Goal: Information Seeking & Learning: Learn about a topic

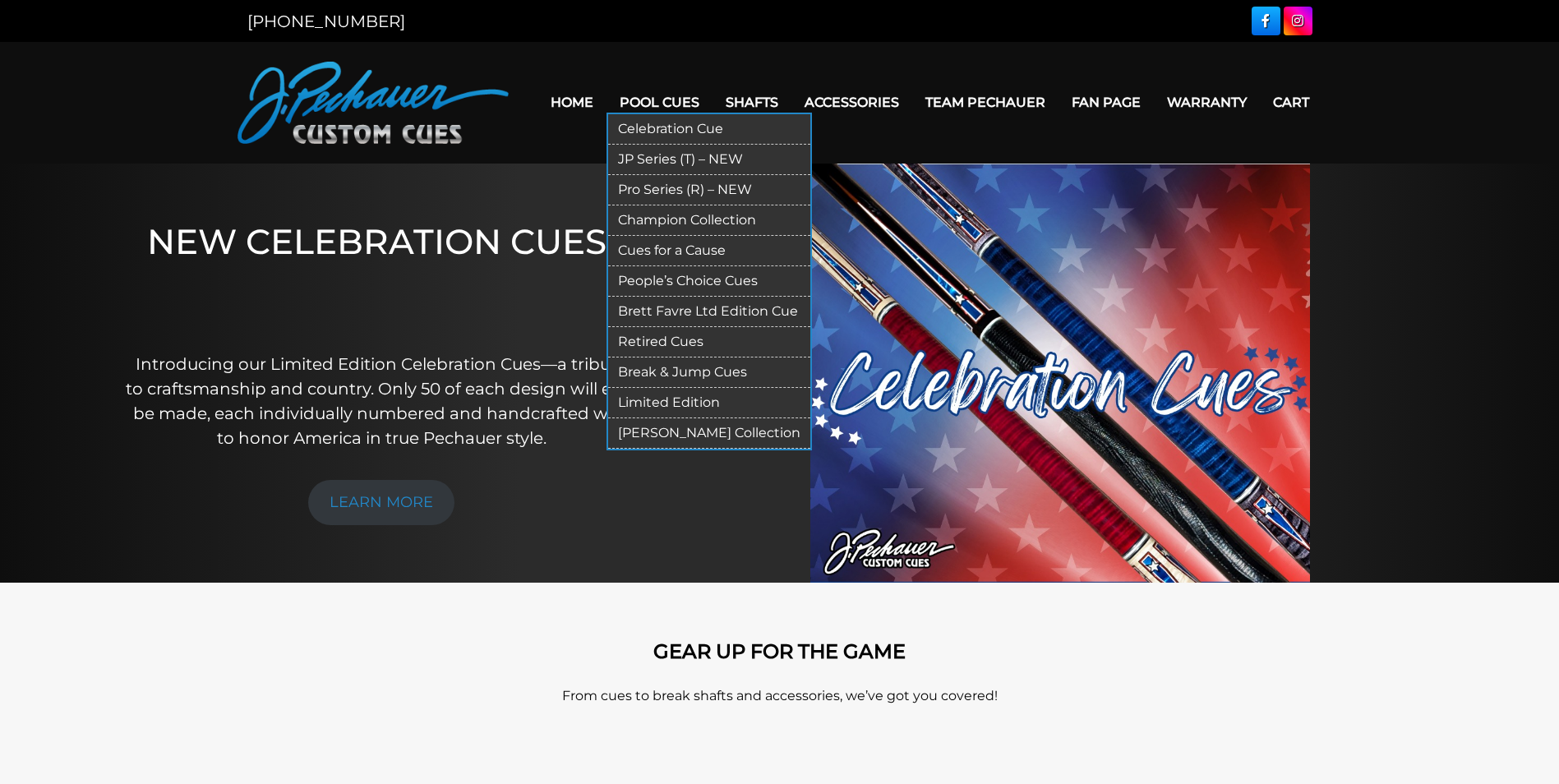
click at [651, 340] on link "Retired Cues" at bounding box center [709, 343] width 202 height 31
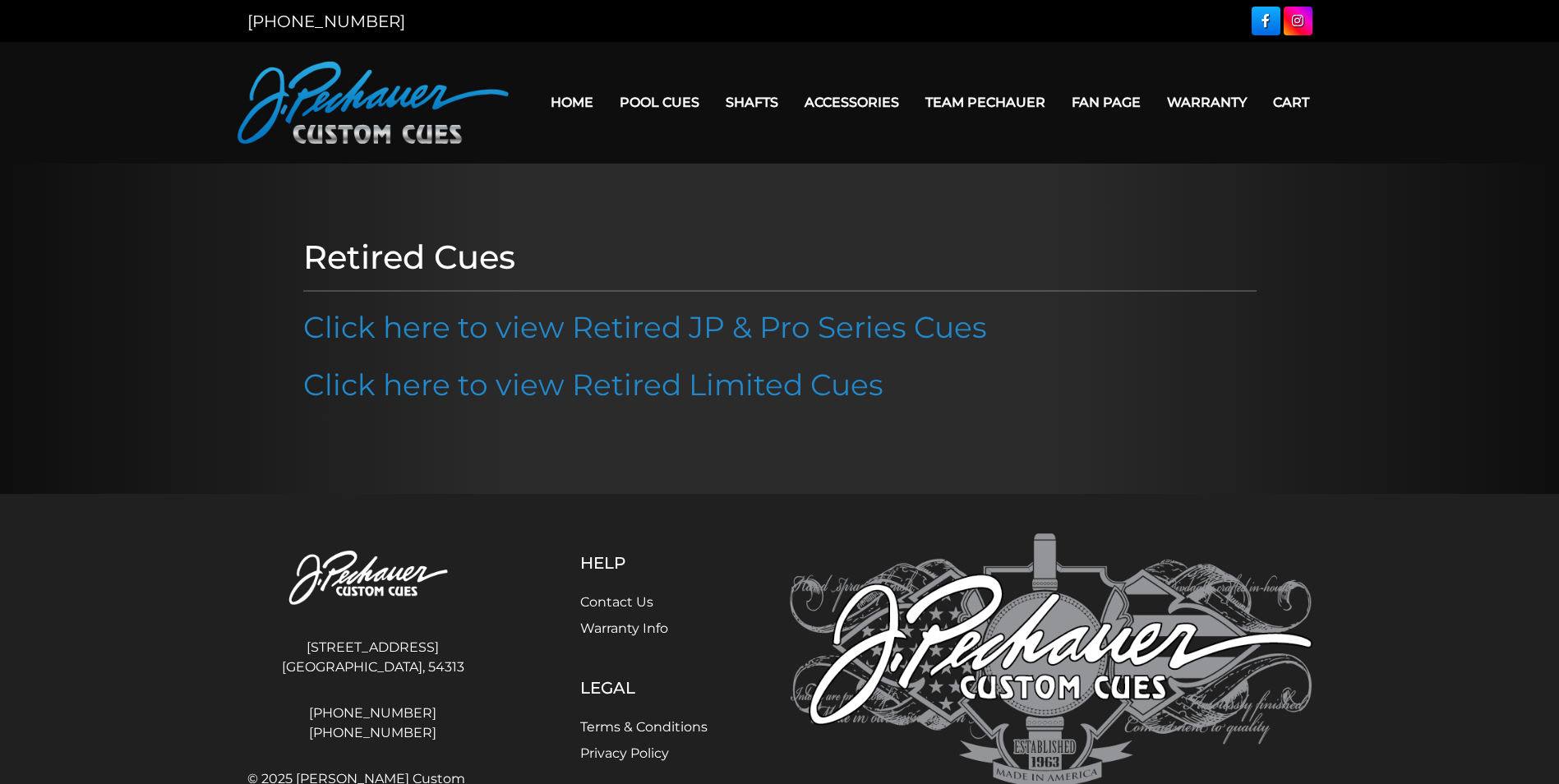
click at [651, 340] on link "Click here to view Retired JP & Pro Series Cues" at bounding box center [645, 327] width 684 height 36
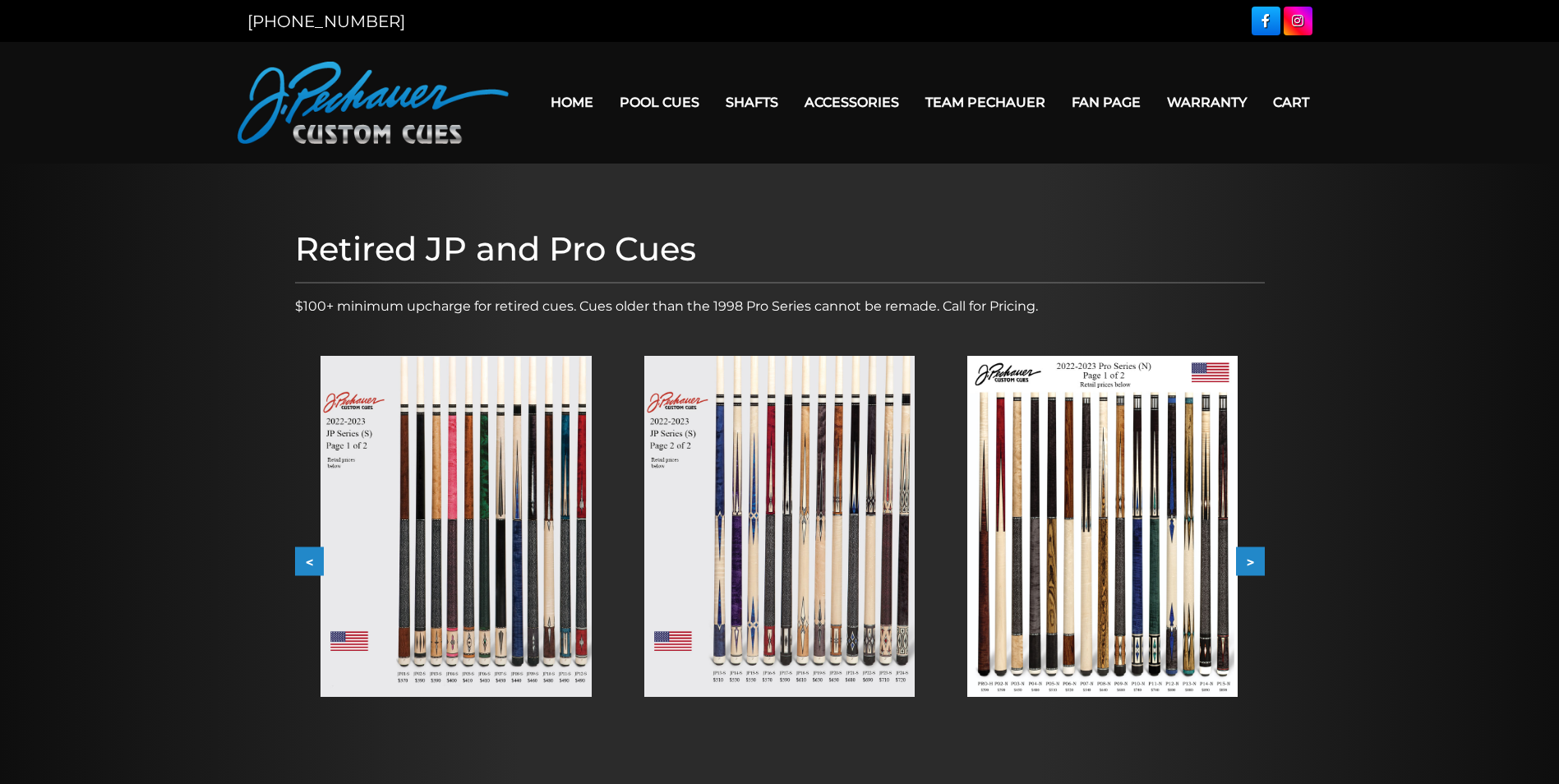
click at [1253, 566] on button ">" at bounding box center [1250, 562] width 29 height 29
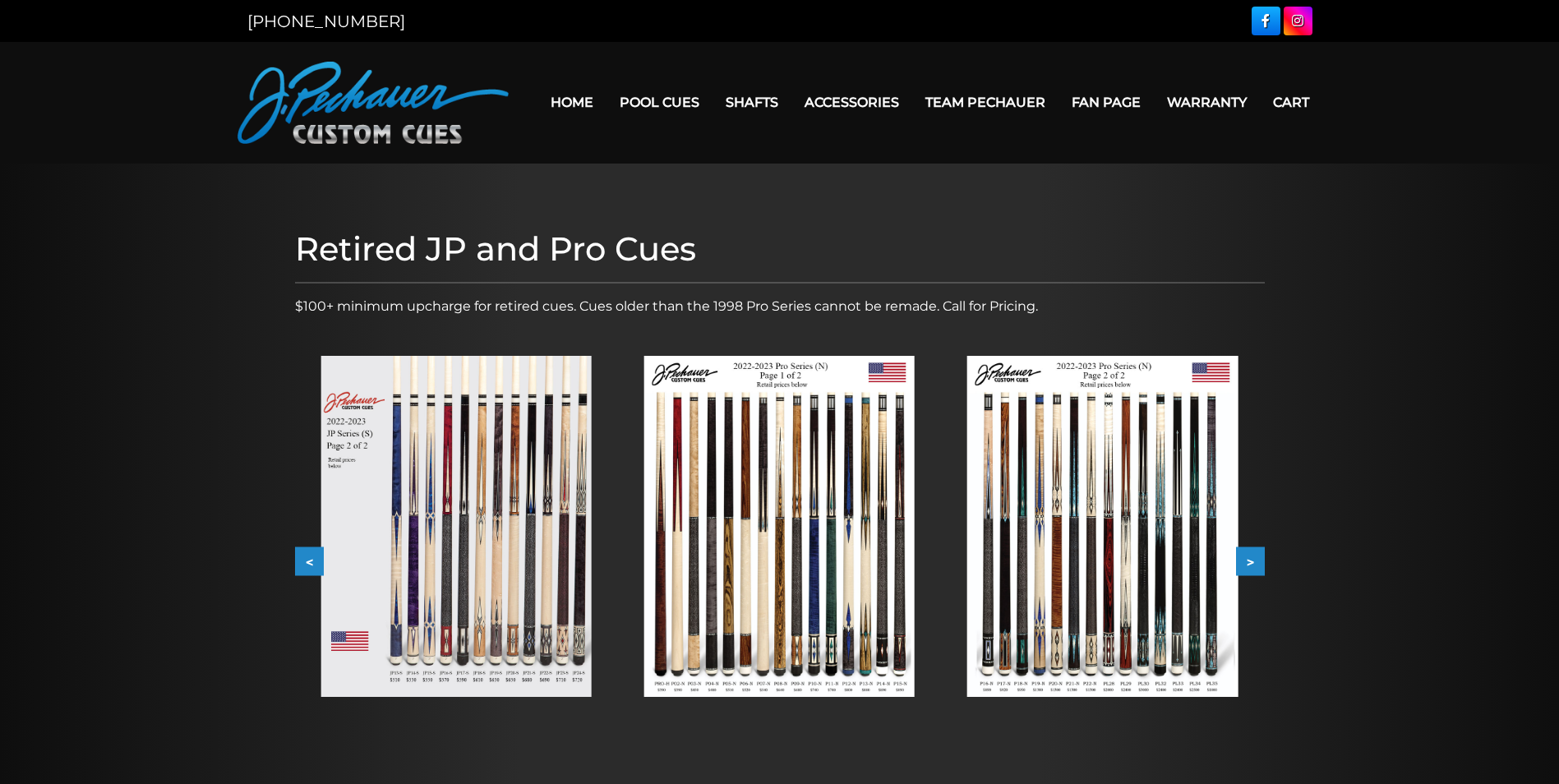
click at [1253, 566] on button ">" at bounding box center [1250, 562] width 29 height 29
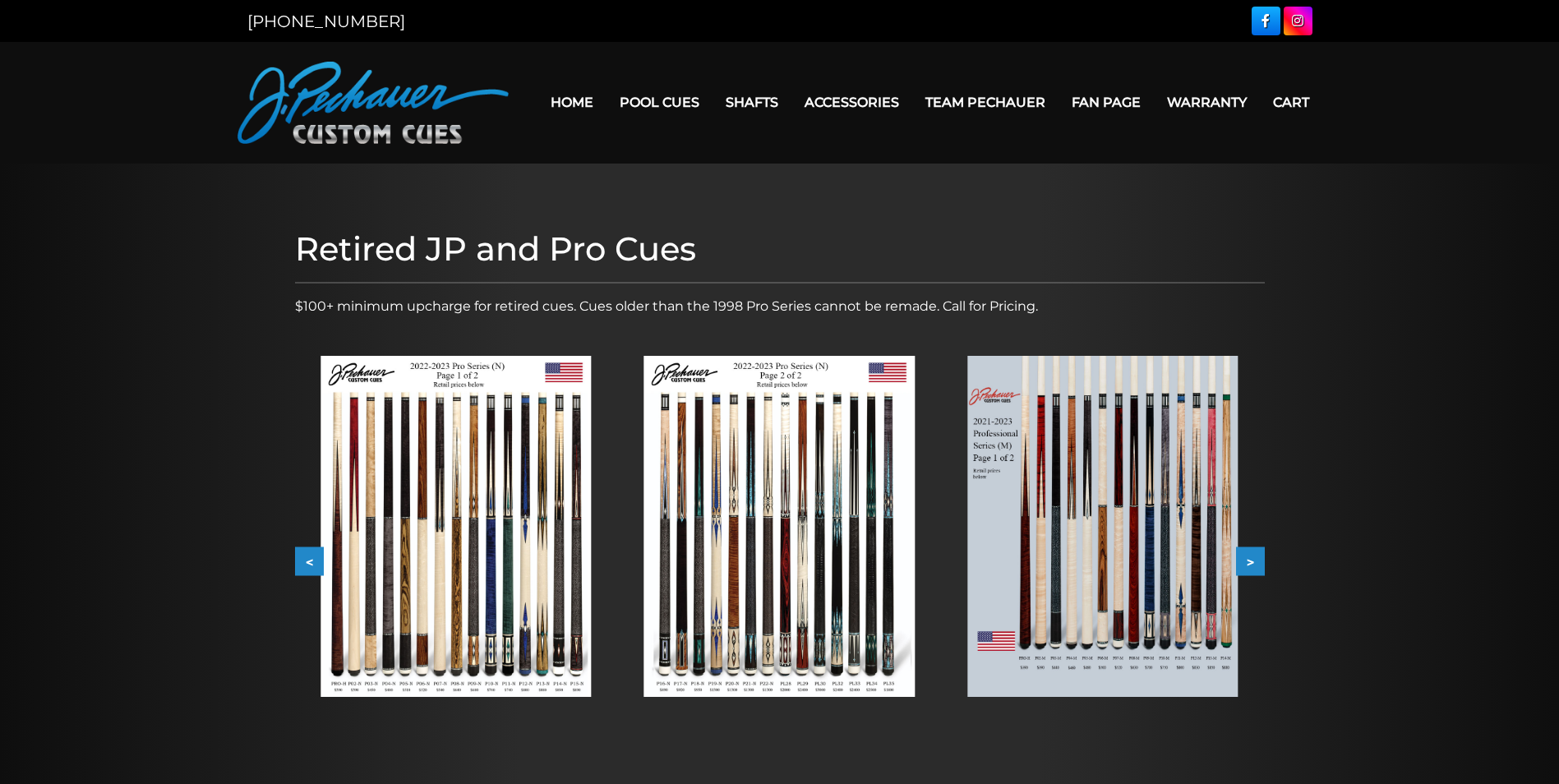
click at [1253, 566] on button ">" at bounding box center [1250, 562] width 29 height 29
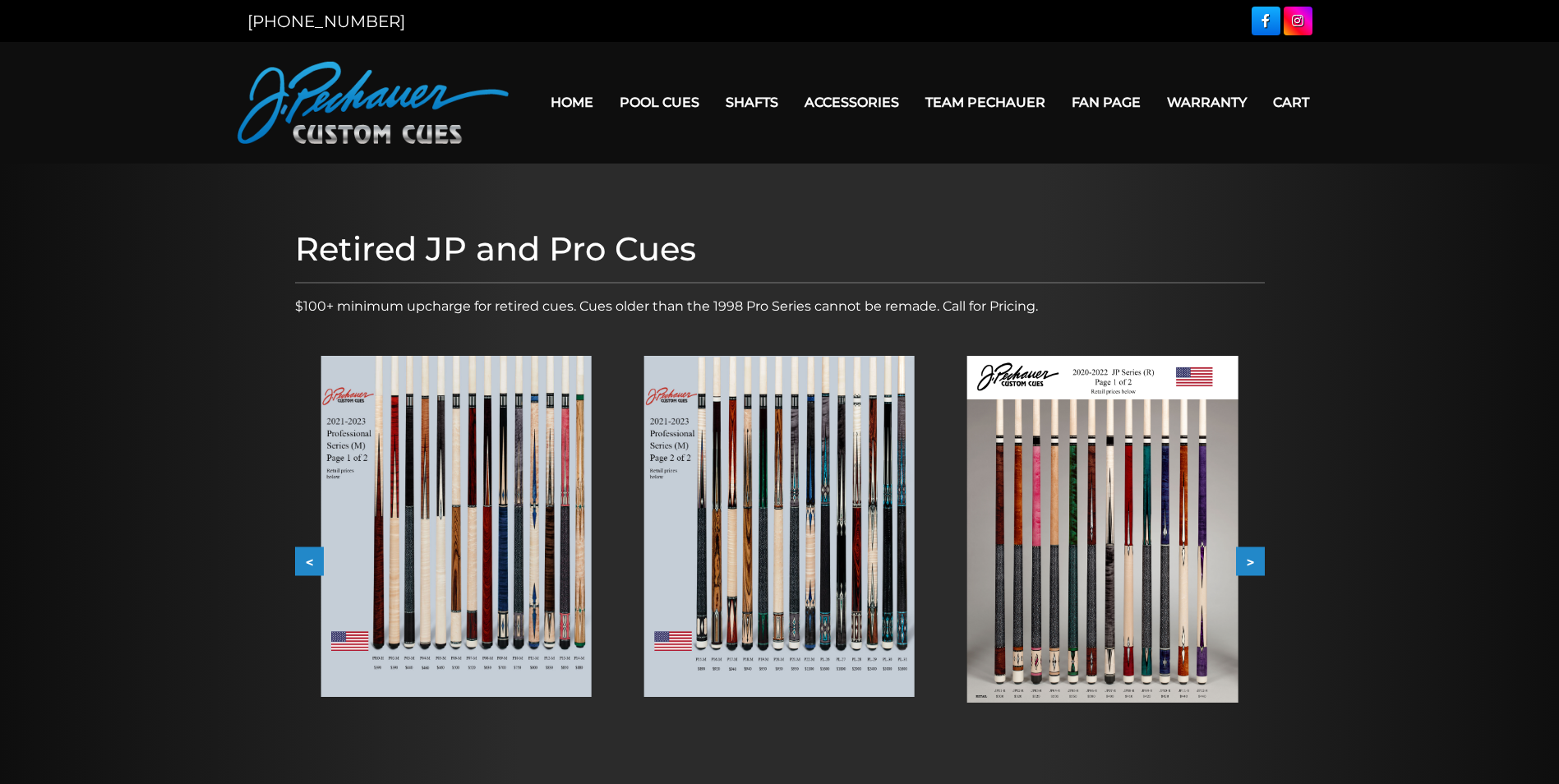
click at [1253, 566] on button ">" at bounding box center [1250, 562] width 29 height 29
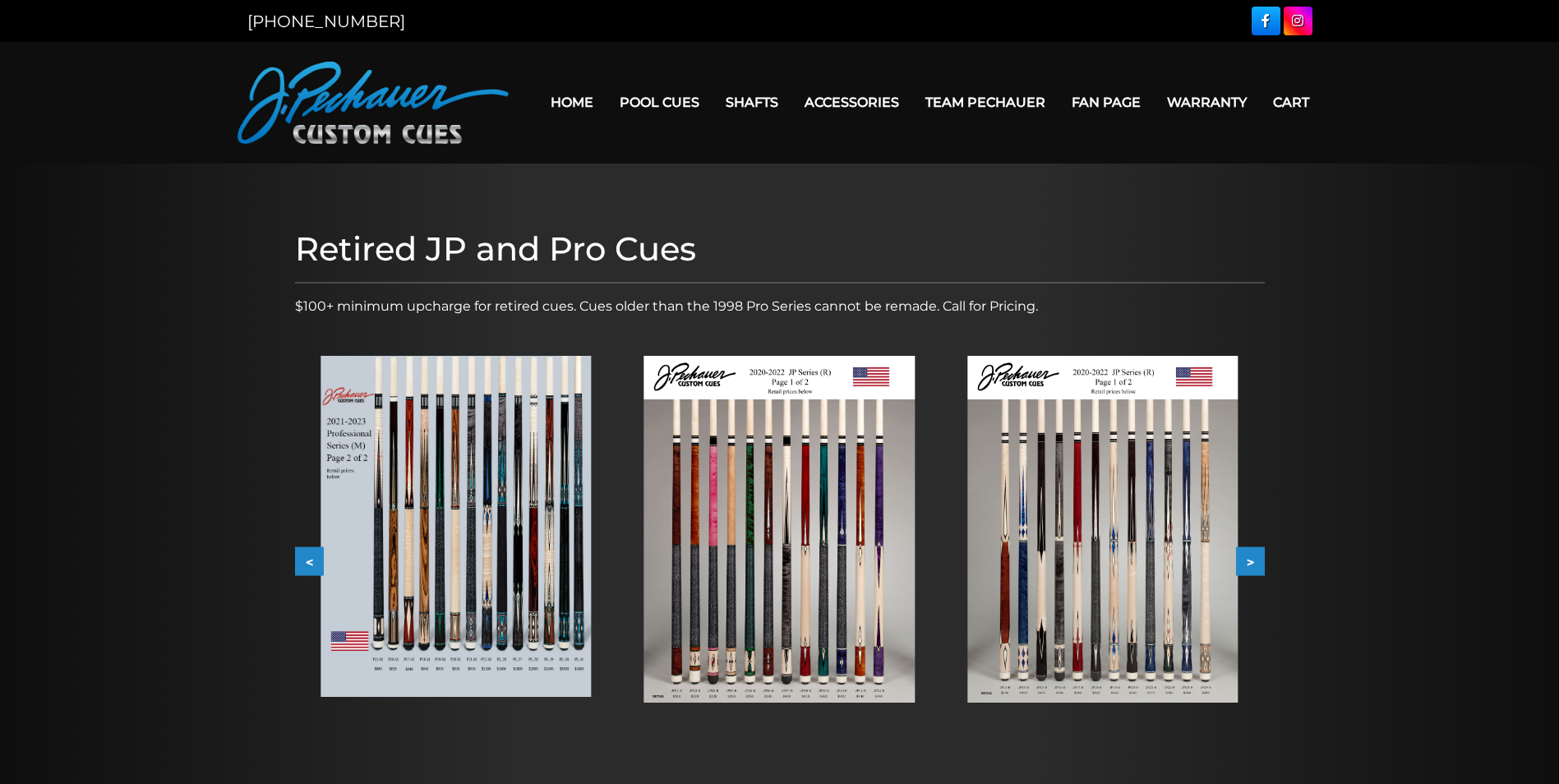
click at [1253, 566] on button ">" at bounding box center [1250, 562] width 29 height 29
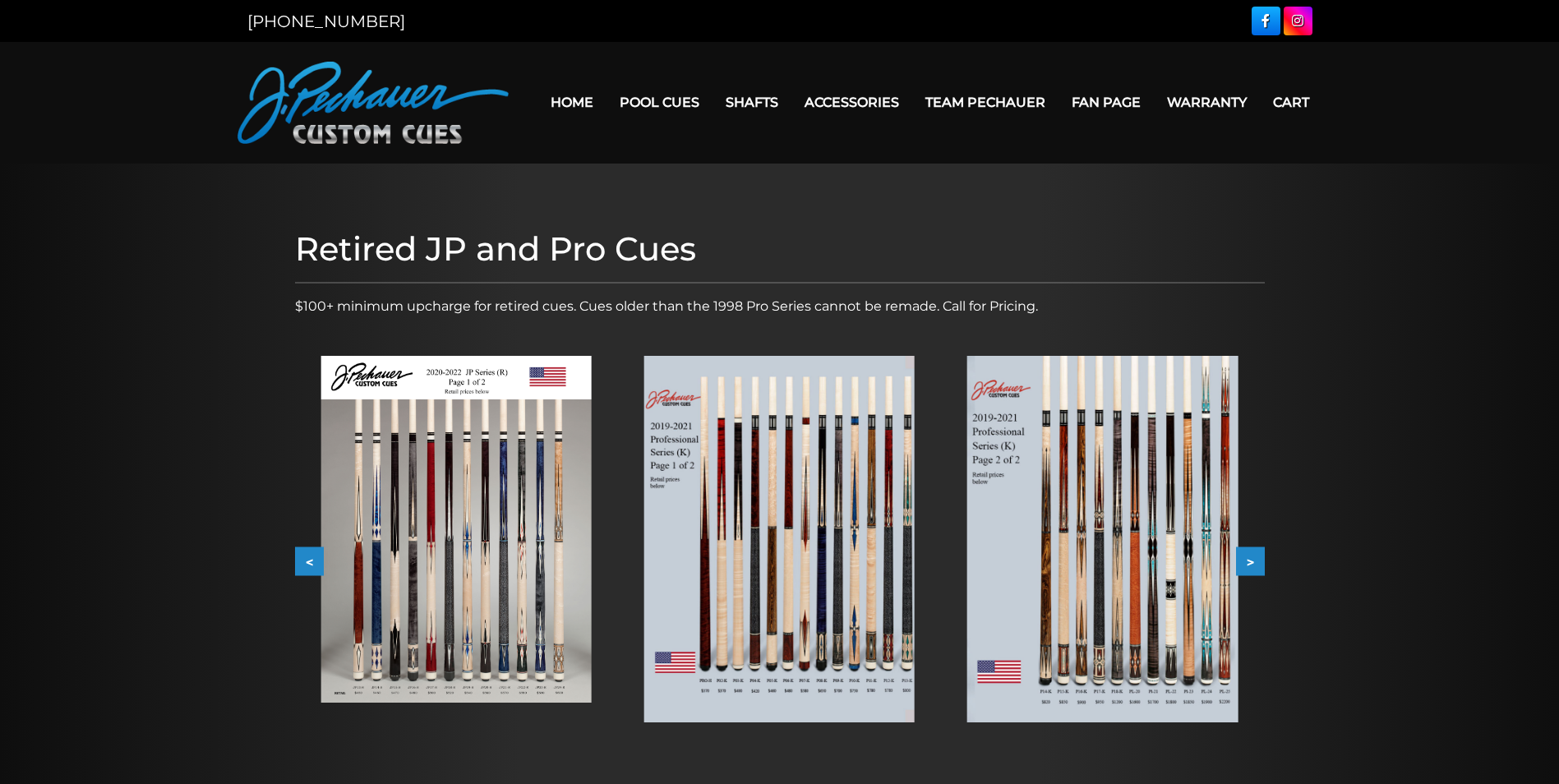
click at [1253, 566] on button ">" at bounding box center [1250, 562] width 29 height 29
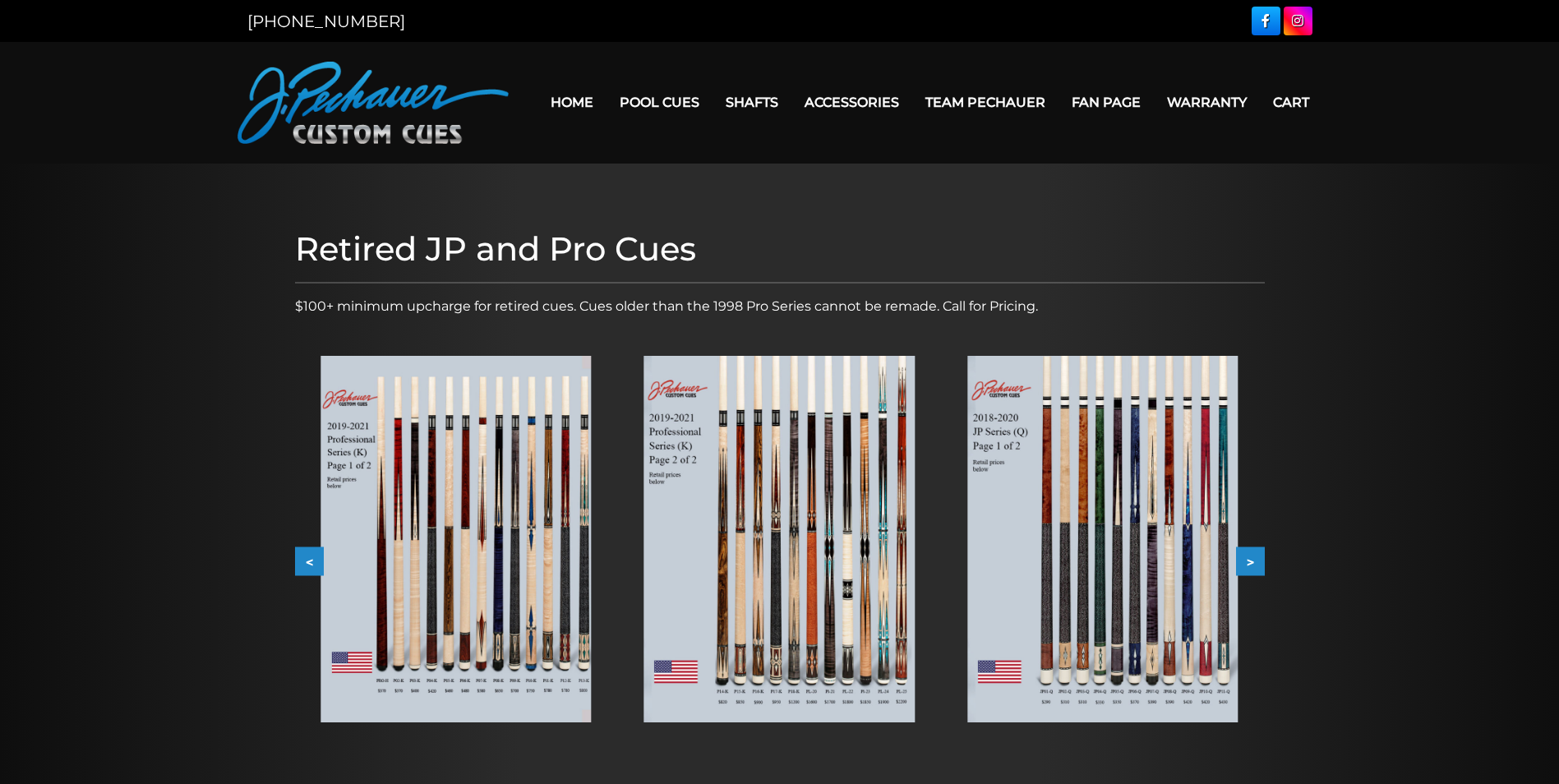
click at [1253, 566] on button ">" at bounding box center [1250, 562] width 29 height 29
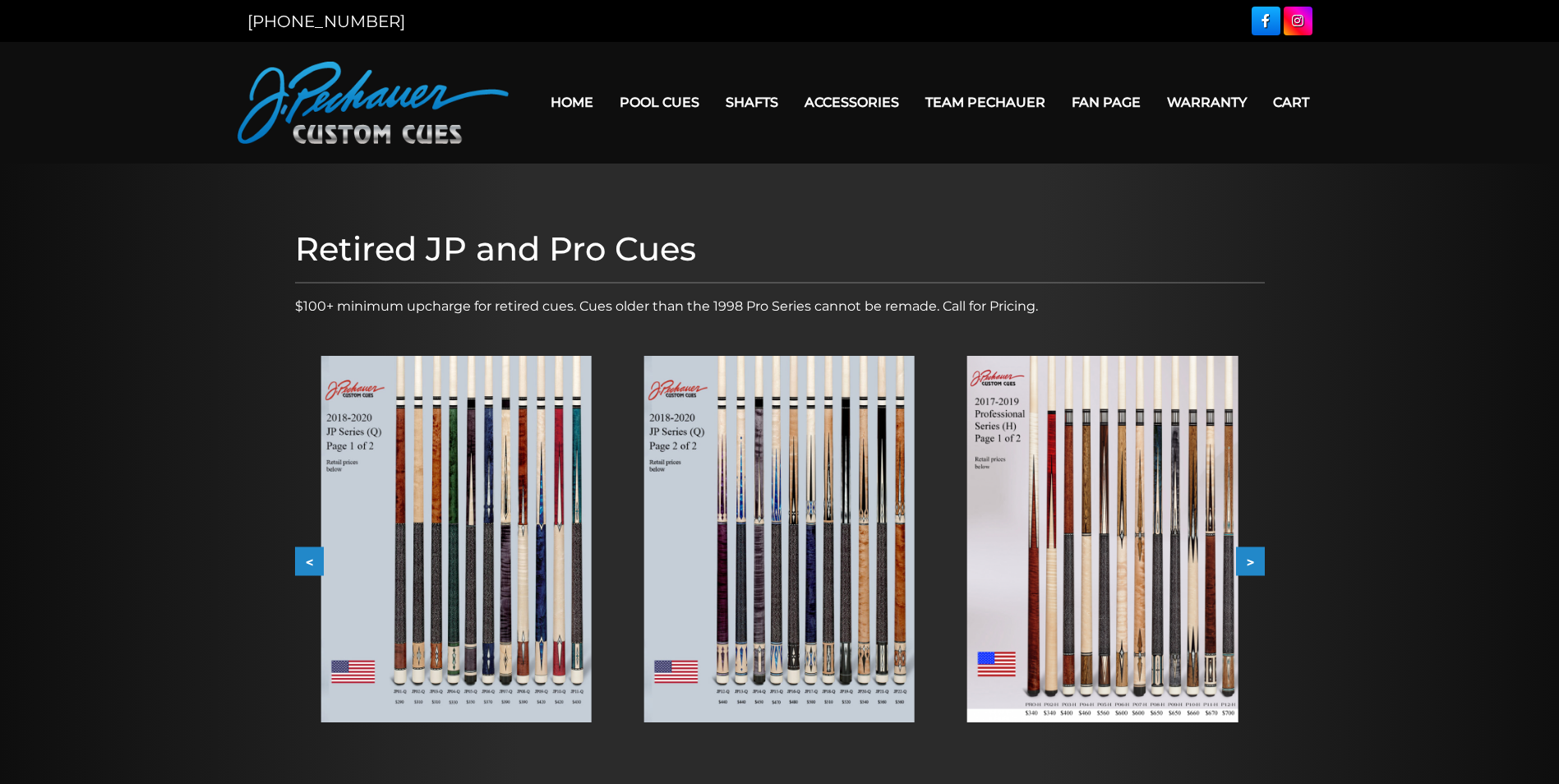
click at [1253, 566] on button ">" at bounding box center [1250, 562] width 29 height 29
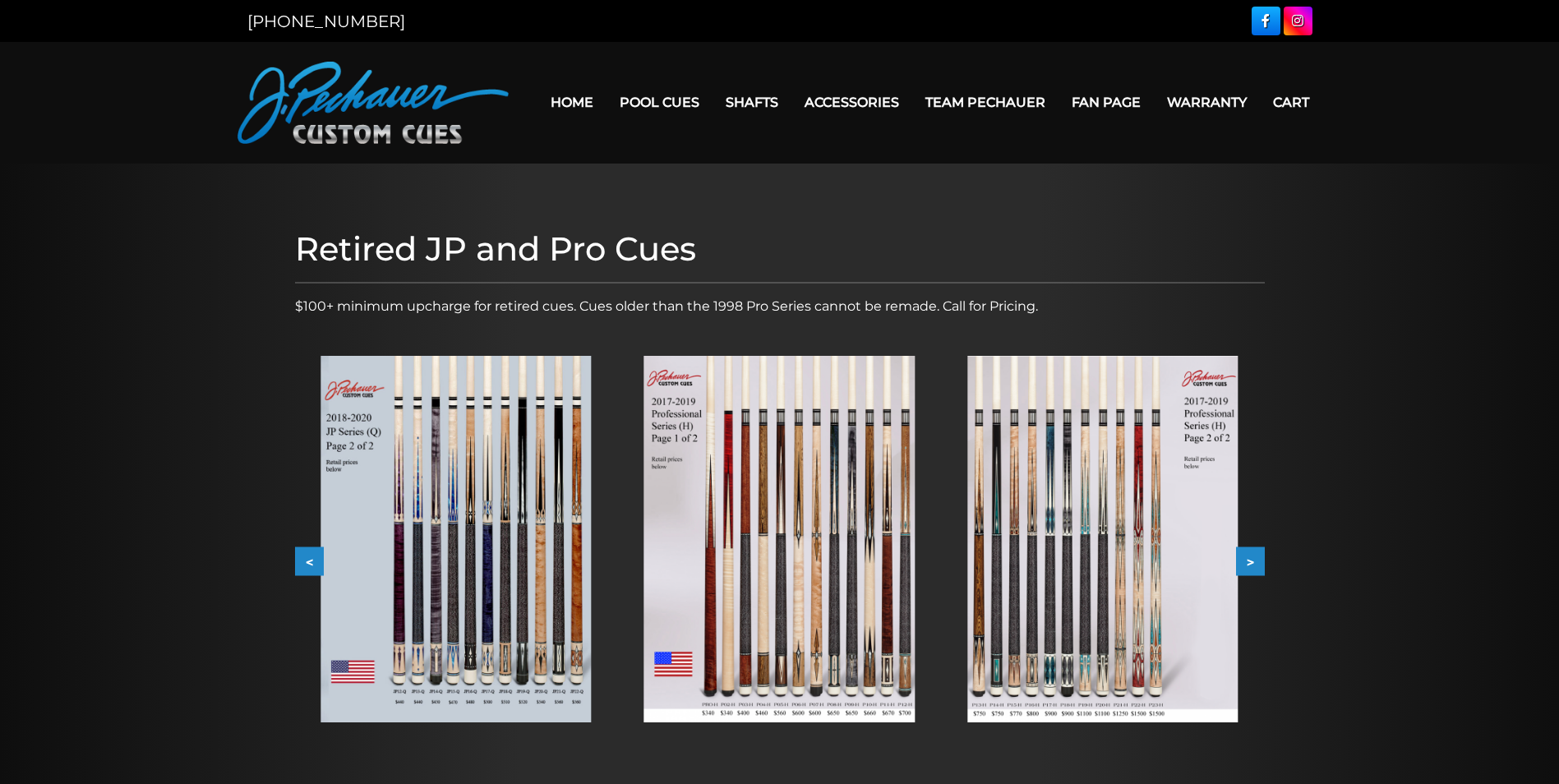
click at [1253, 566] on button ">" at bounding box center [1250, 562] width 29 height 29
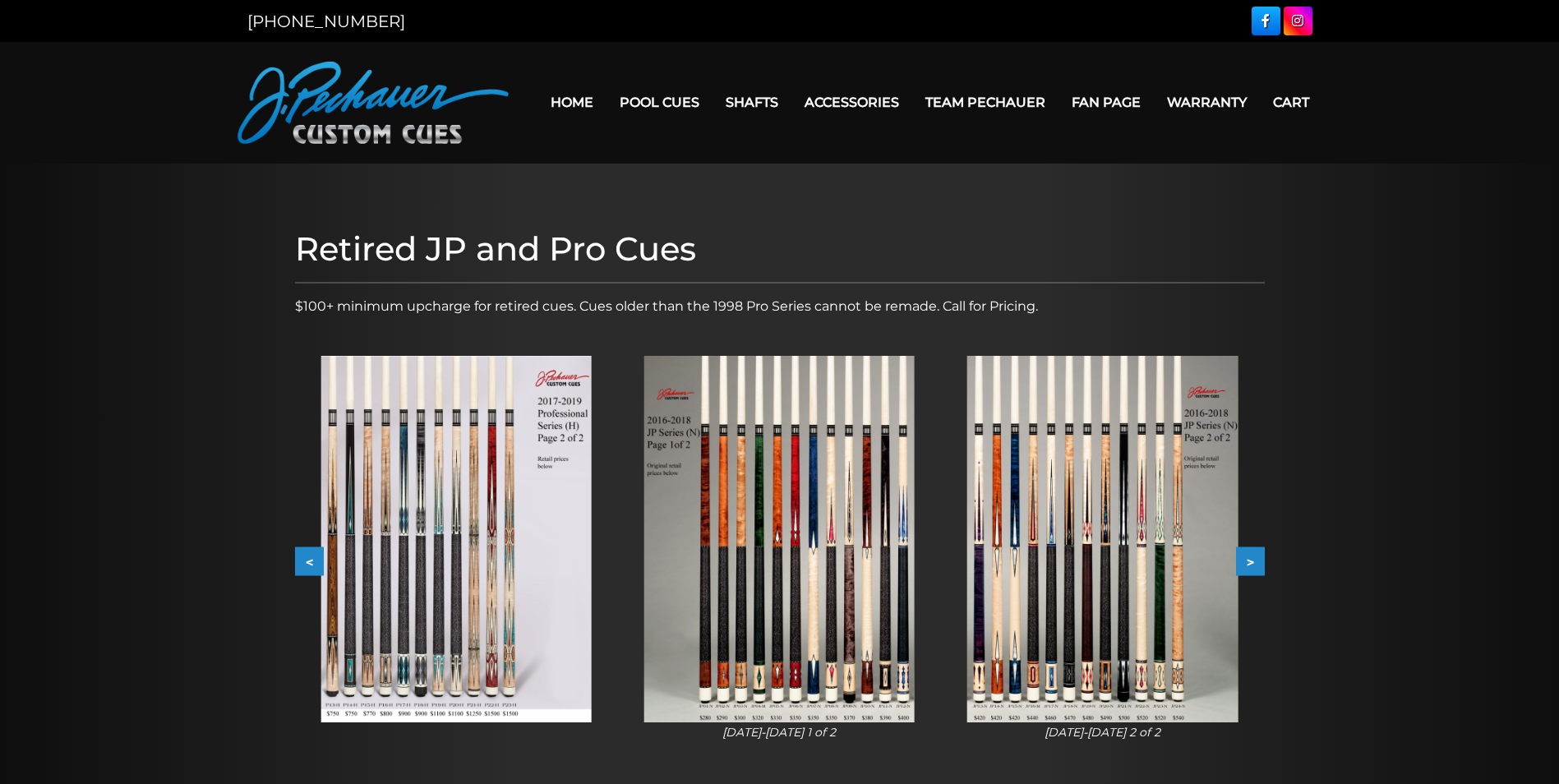
click at [1255, 566] on button ">" at bounding box center [1250, 562] width 29 height 29
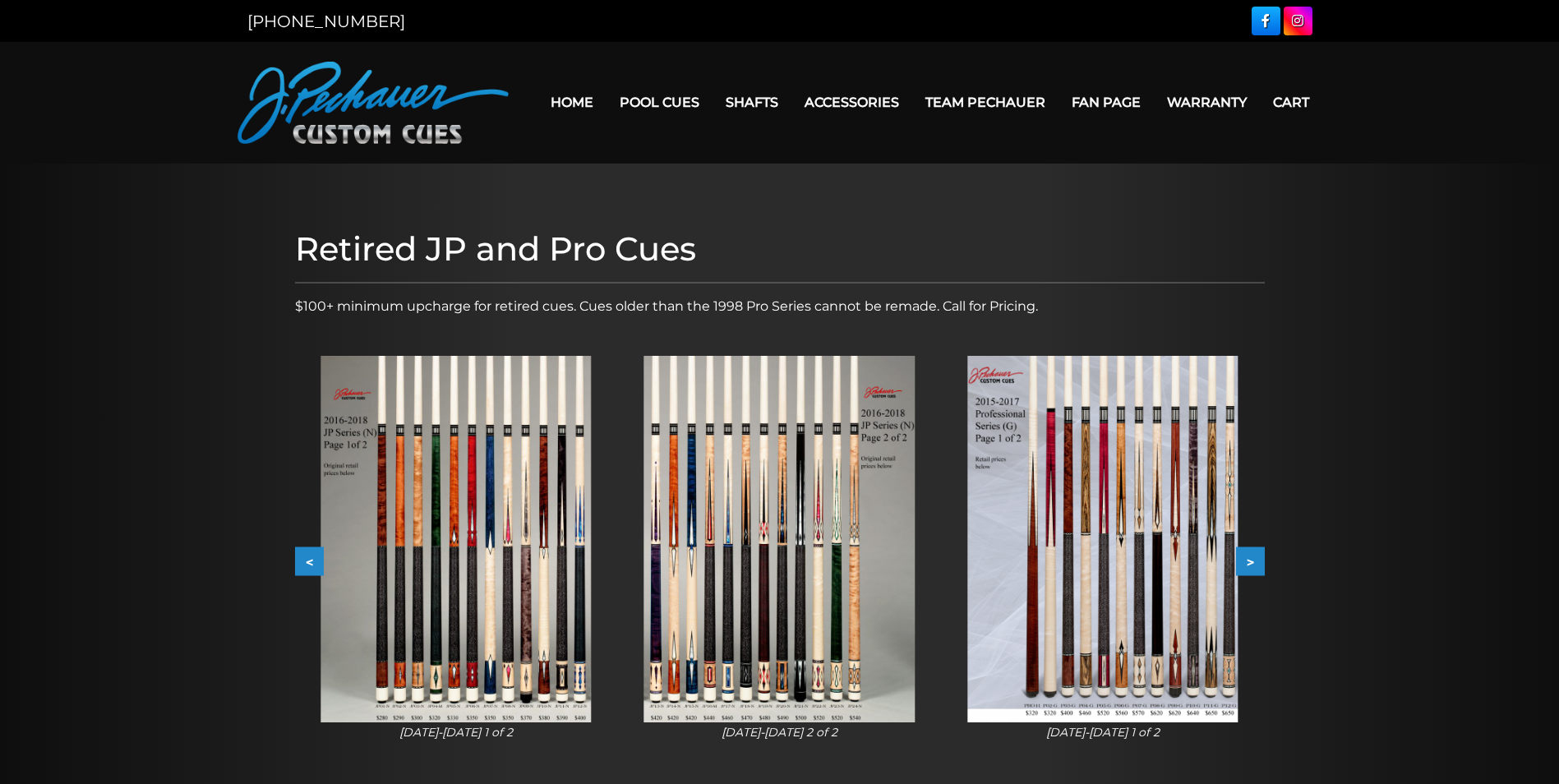
click at [1255, 565] on button ">" at bounding box center [1250, 562] width 29 height 29
click at [1257, 565] on button ">" at bounding box center [1250, 562] width 29 height 29
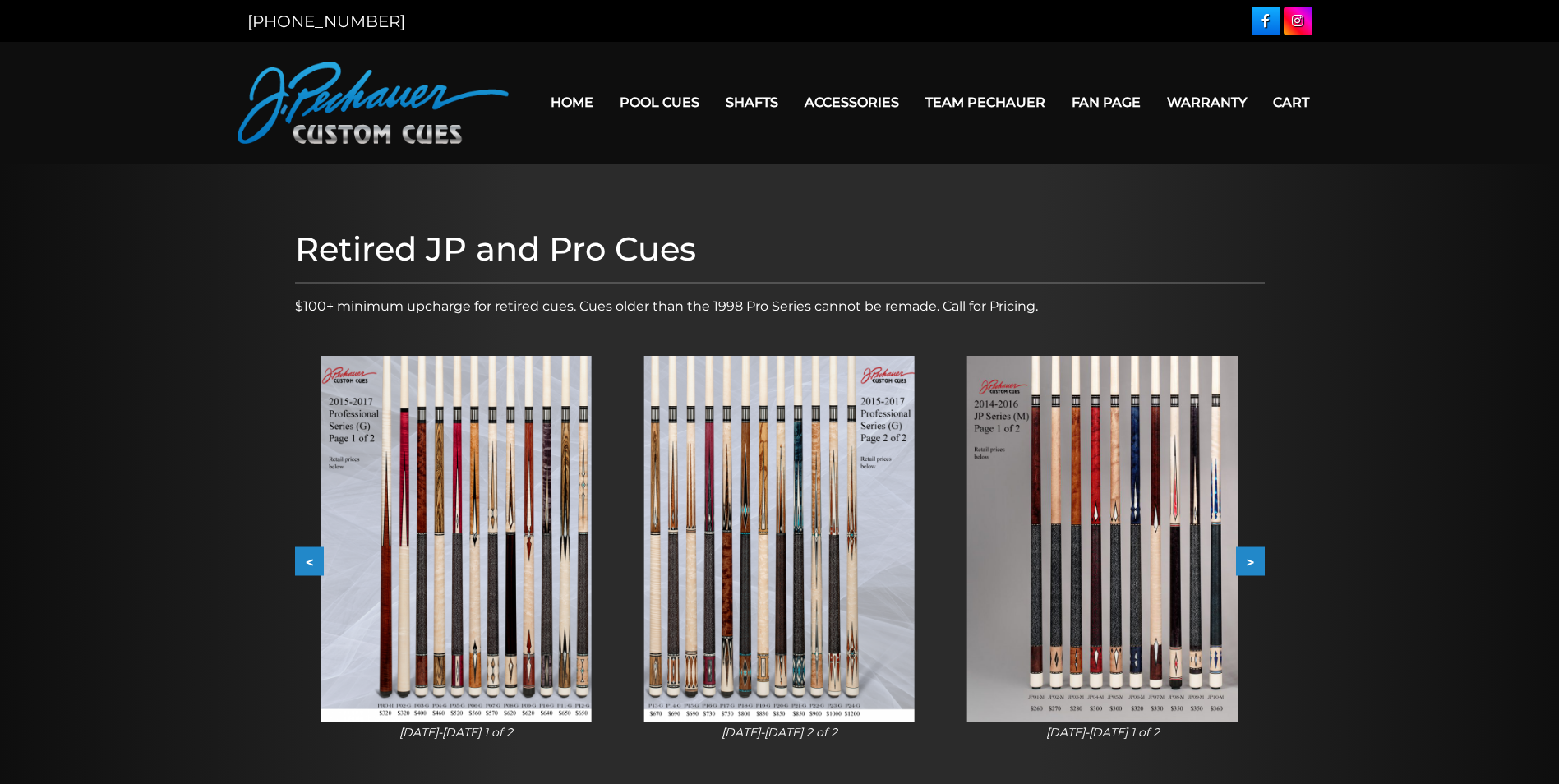
click at [1257, 565] on button ">" at bounding box center [1250, 562] width 29 height 29
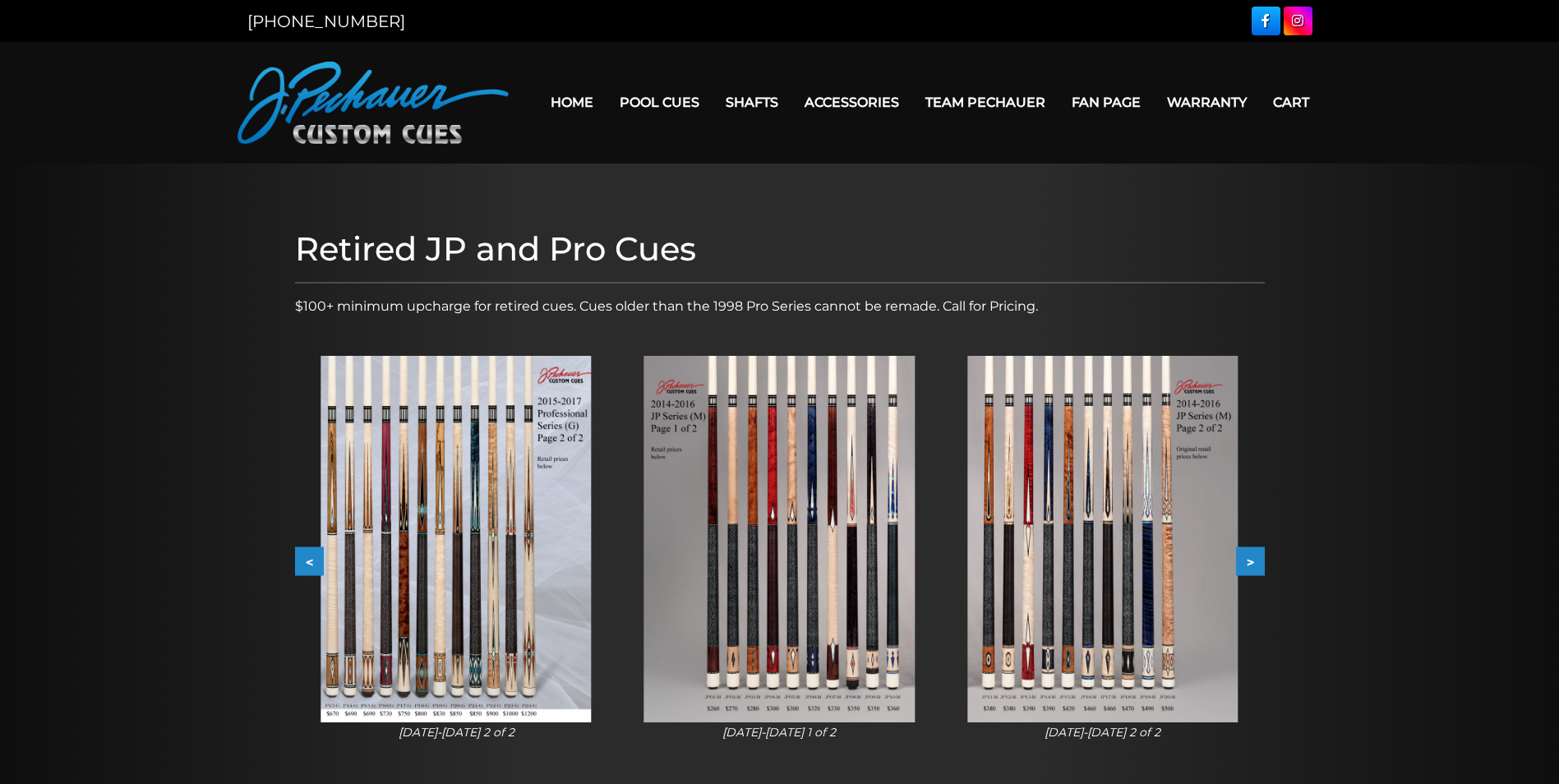
click at [1257, 565] on button ">" at bounding box center [1250, 562] width 29 height 29
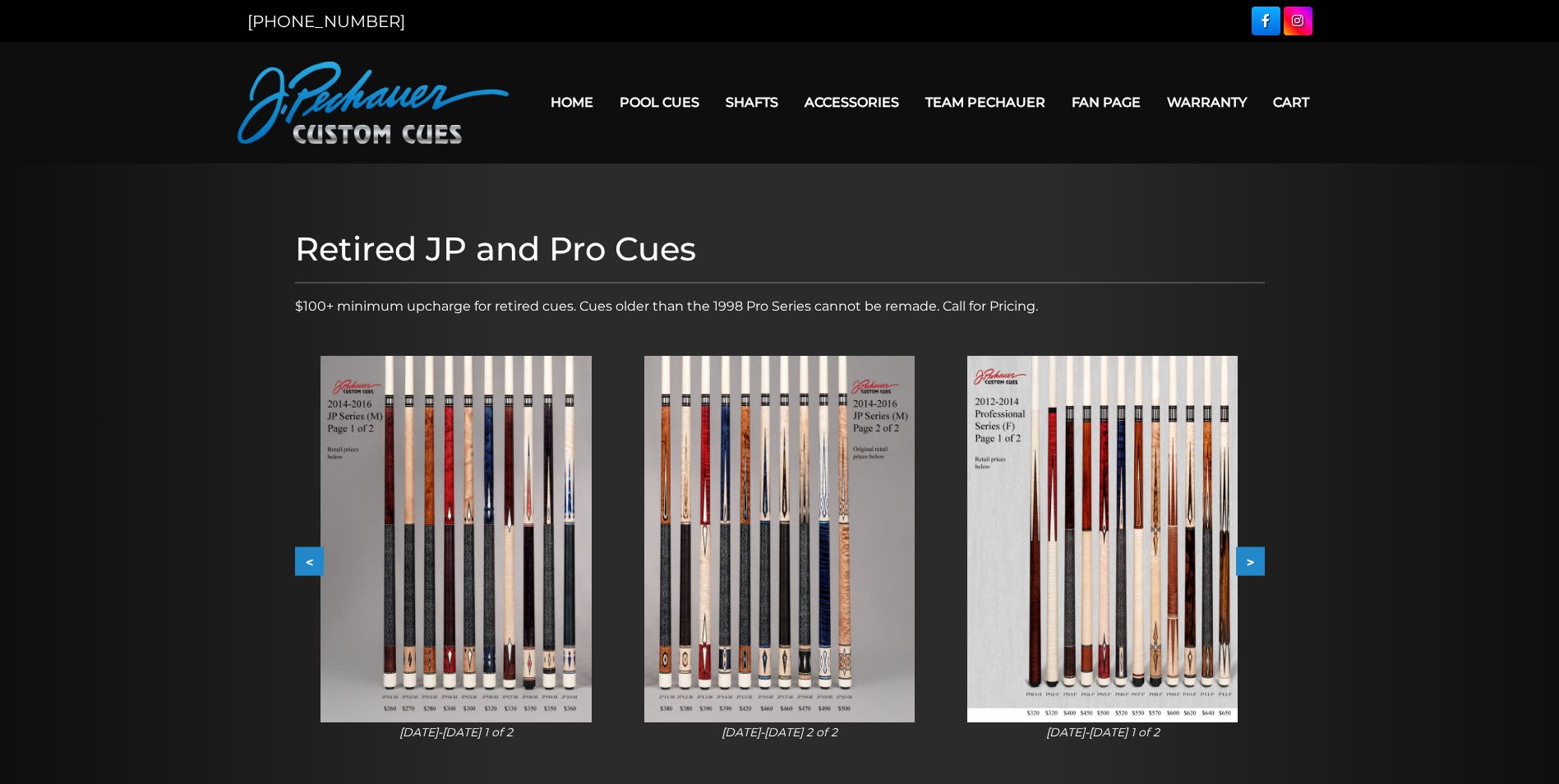
click at [1257, 565] on button ">" at bounding box center [1250, 562] width 29 height 29
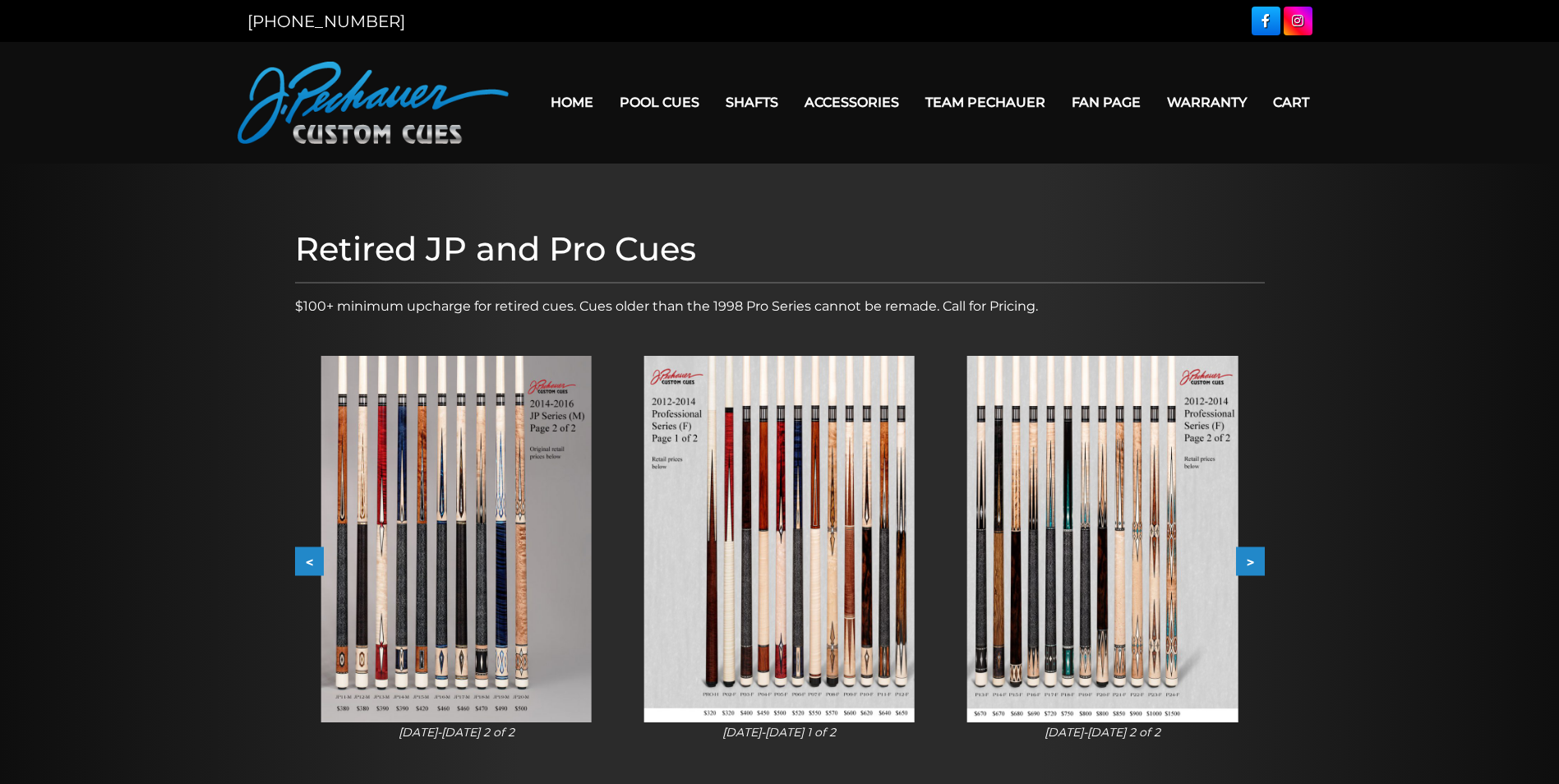
click at [1258, 565] on button ">" at bounding box center [1250, 562] width 29 height 29
click at [1259, 565] on button ">" at bounding box center [1250, 562] width 29 height 29
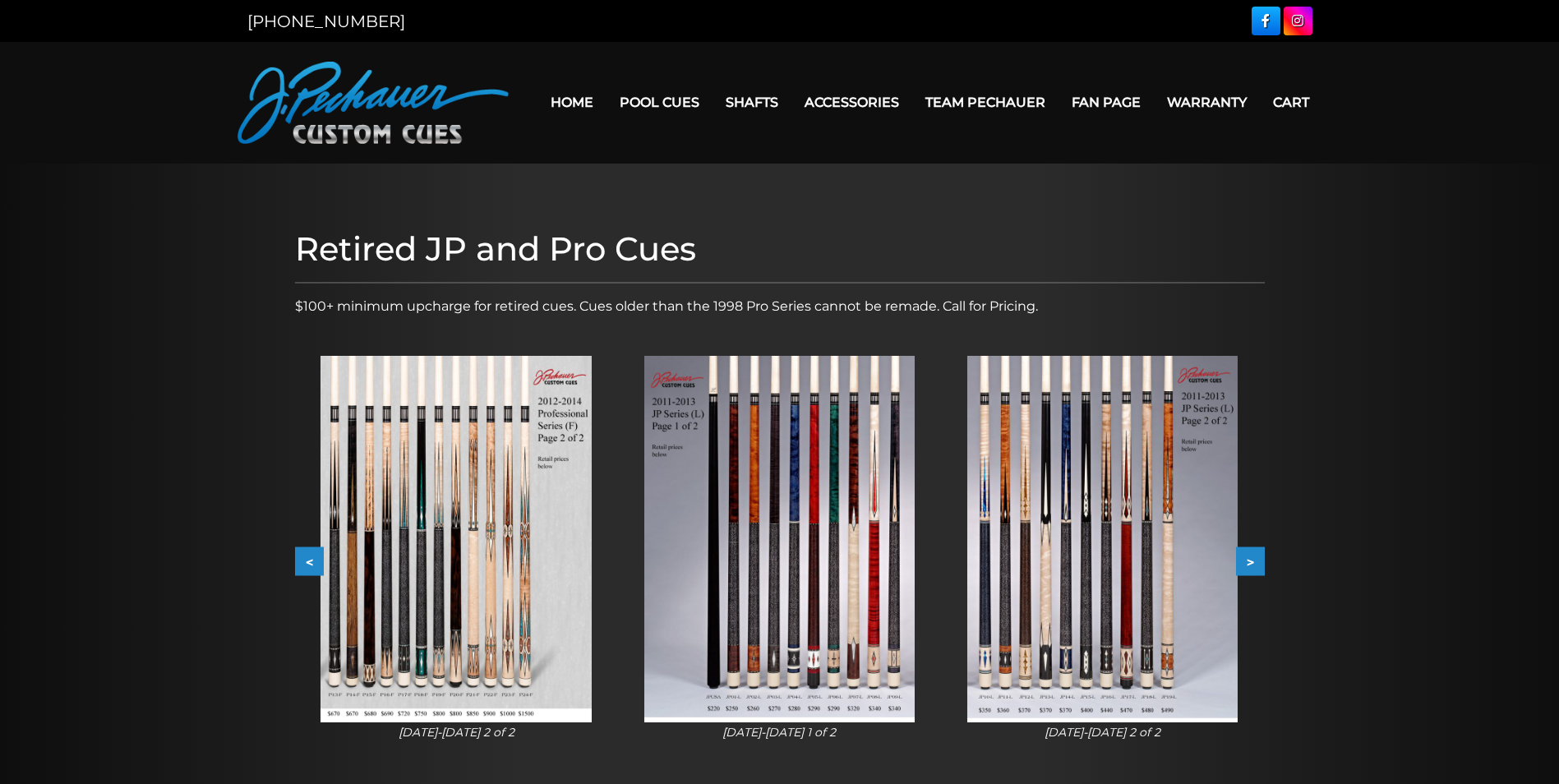
click at [1259, 565] on button ">" at bounding box center [1250, 562] width 29 height 29
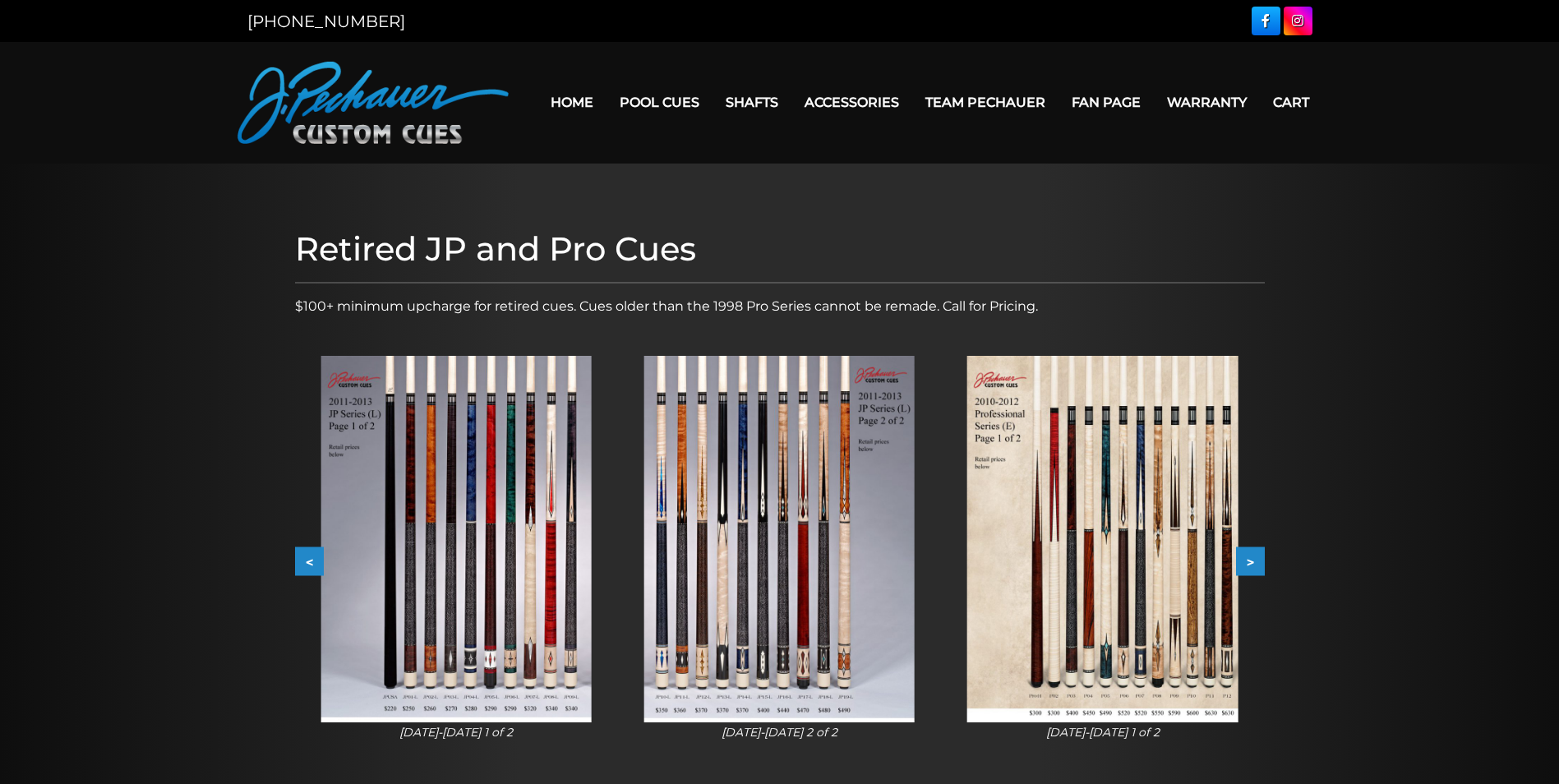
click at [1259, 565] on button ">" at bounding box center [1250, 562] width 29 height 29
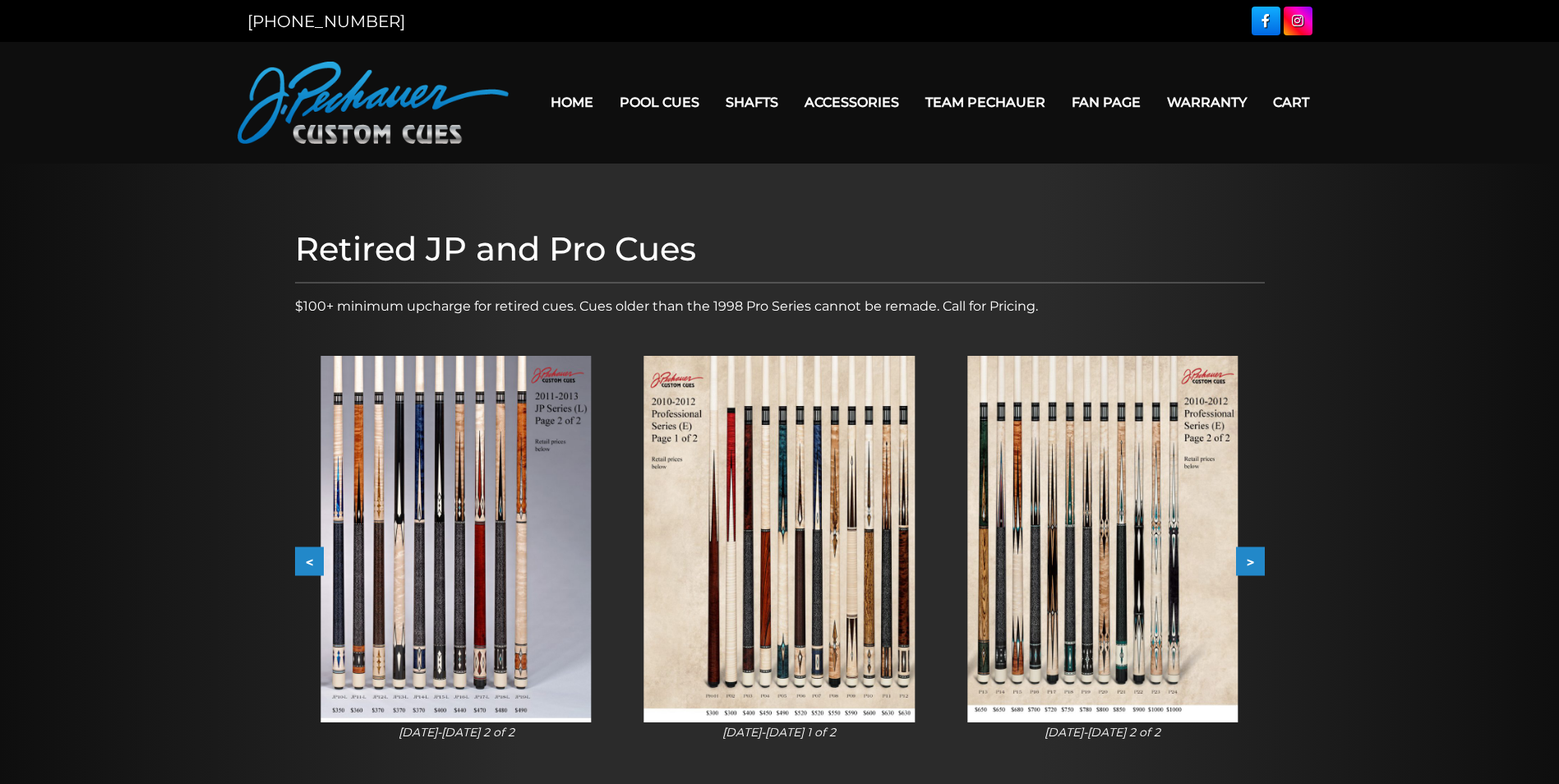
click at [1259, 565] on button ">" at bounding box center [1250, 562] width 29 height 29
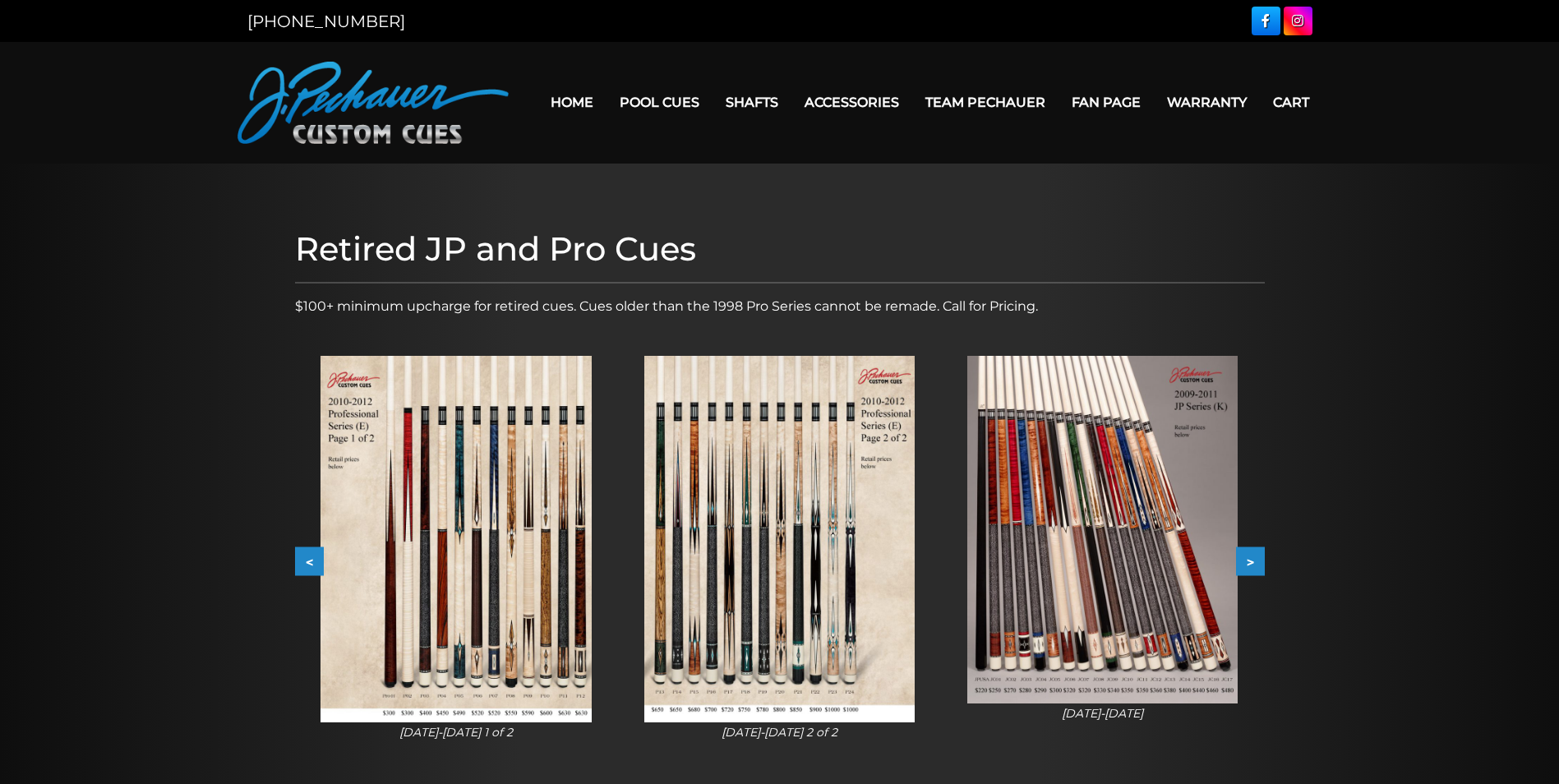
click at [1259, 565] on button ">" at bounding box center [1250, 562] width 29 height 29
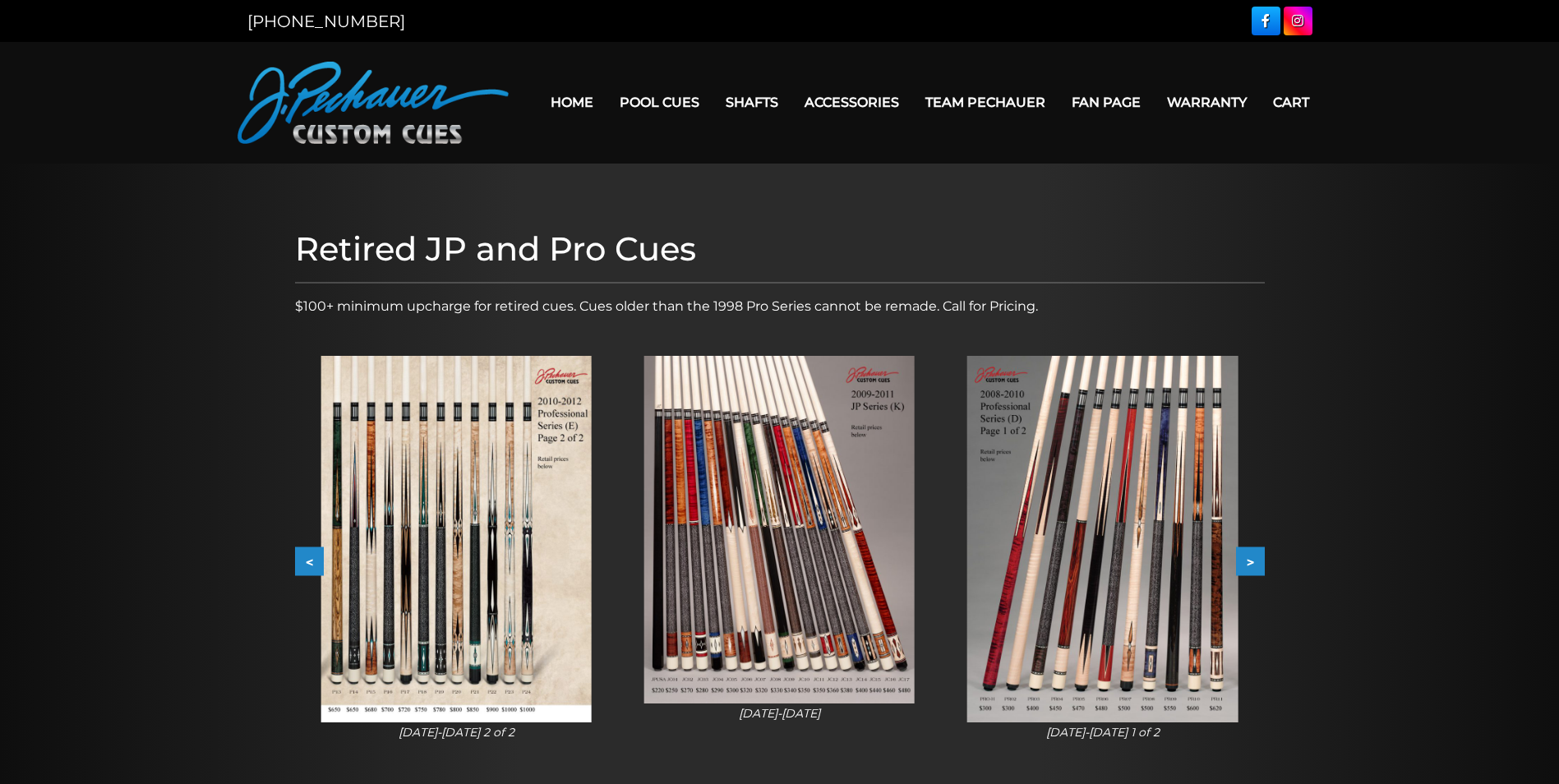
click at [1259, 565] on button ">" at bounding box center [1250, 562] width 29 height 29
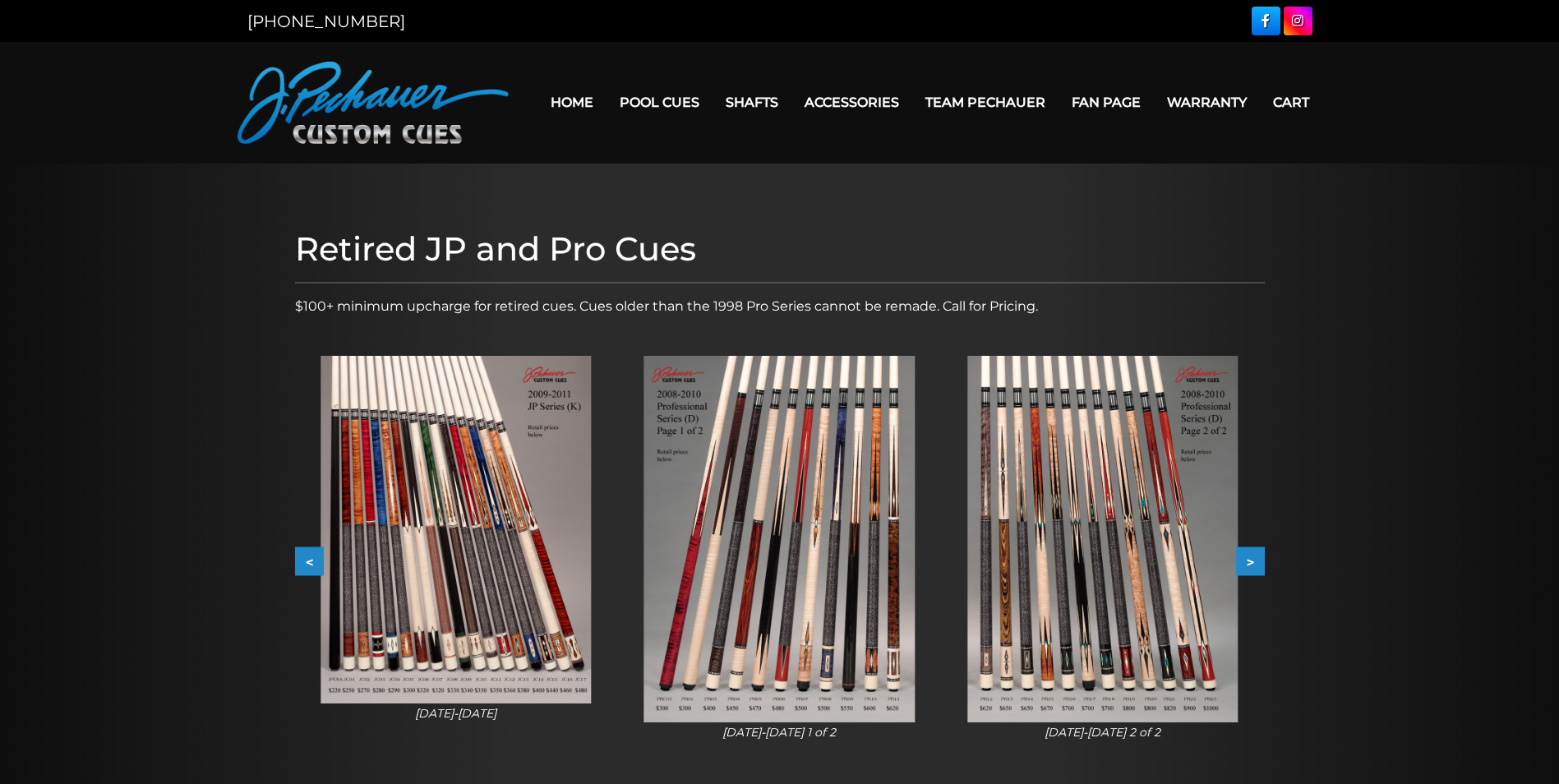
click at [1187, 639] on img at bounding box center [1102, 540] width 271 height 366
